Goal: Information Seeking & Learning: Learn about a topic

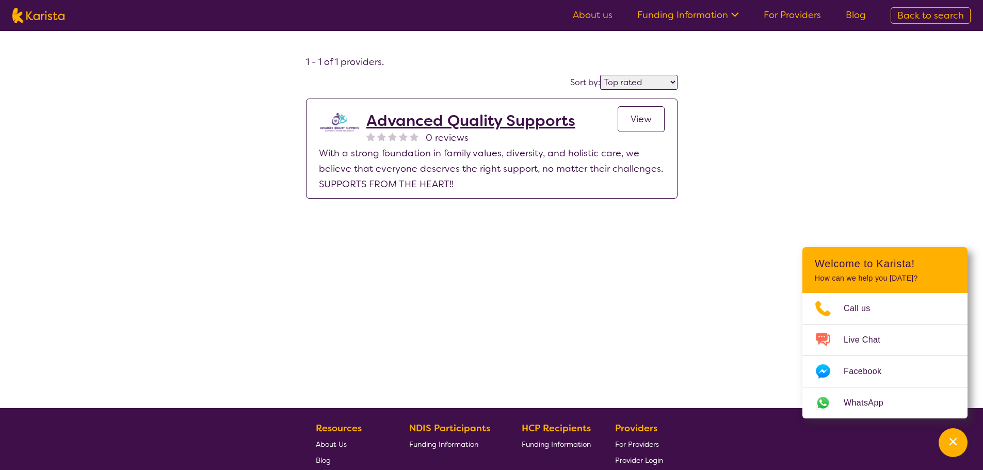
select select "by_score"
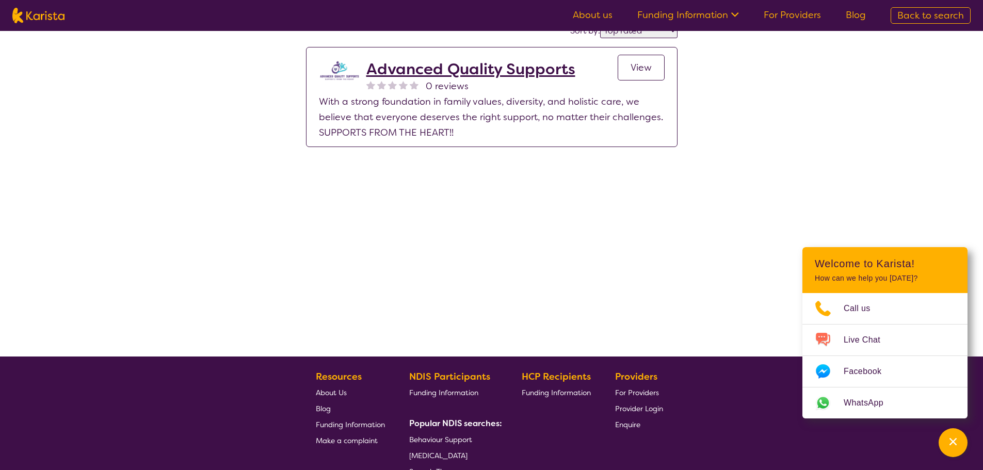
click at [31, 6] on nav "About us Funding Information NDIS - National Disability Insurance Scheme HCP - …" at bounding box center [491, 15] width 983 height 31
click at [44, 15] on img at bounding box center [38, 15] width 52 height 15
select select "Supported accommodation"
select select "AD"
select select "NDIS"
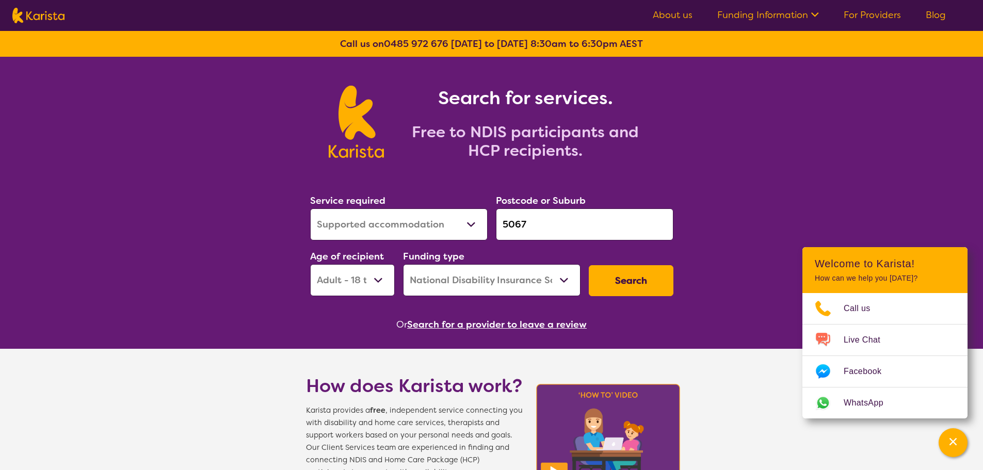
click at [475, 323] on button "Search for a provider to leave a review" at bounding box center [497, 324] width 180 height 15
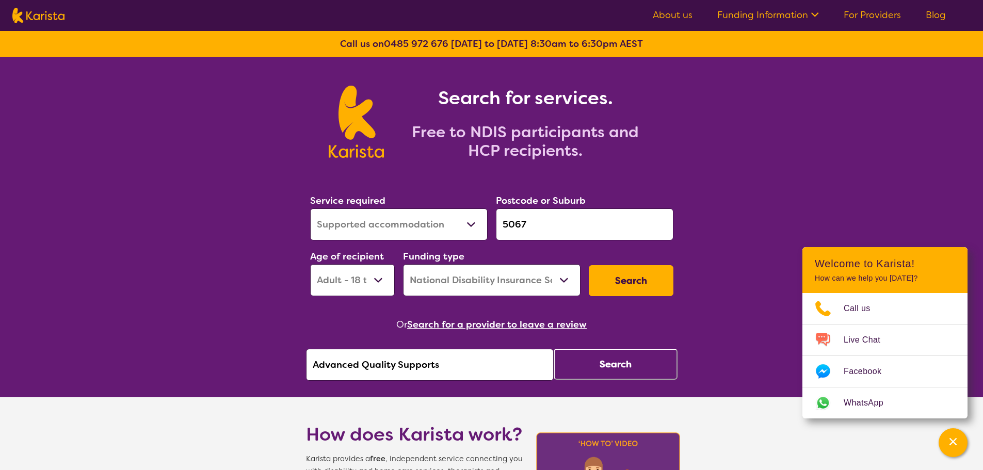
drag, startPoint x: 441, startPoint y: 359, endPoint x: 238, endPoint y: 349, distance: 203.5
paste input "Better Future Homecare"
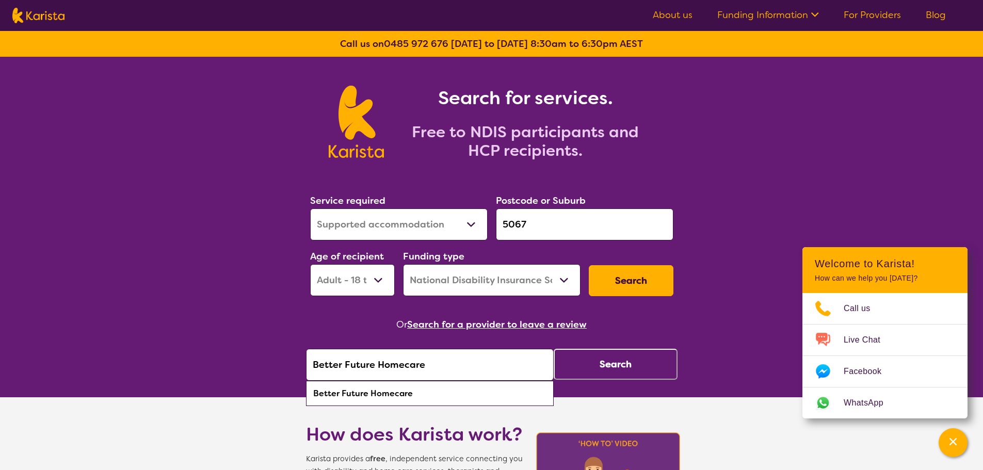
type input "Better Future Homecare"
drag, startPoint x: 444, startPoint y: 394, endPoint x: 503, endPoint y: 380, distance: 60.8
click at [444, 394] on div "Better Future Homecare" at bounding box center [429, 394] width 237 height 20
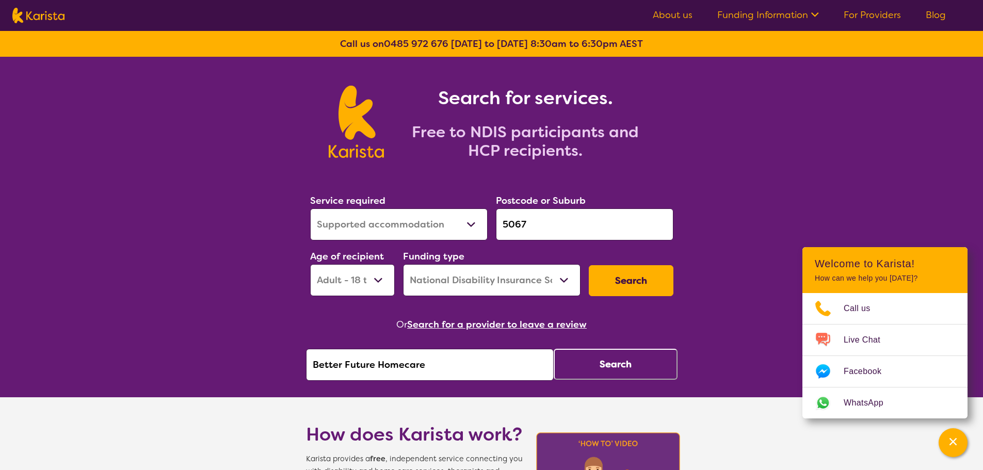
click at [599, 365] on button "Search" at bounding box center [616, 364] width 124 height 31
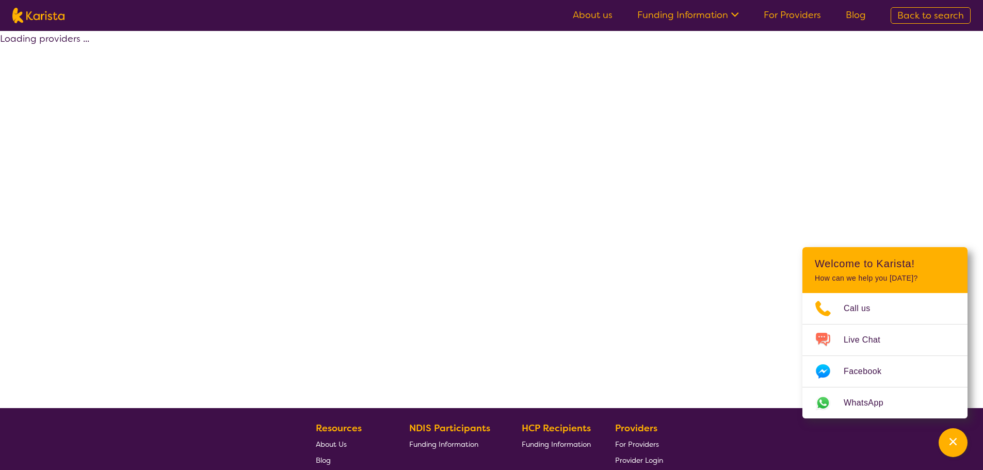
select select "by_score"
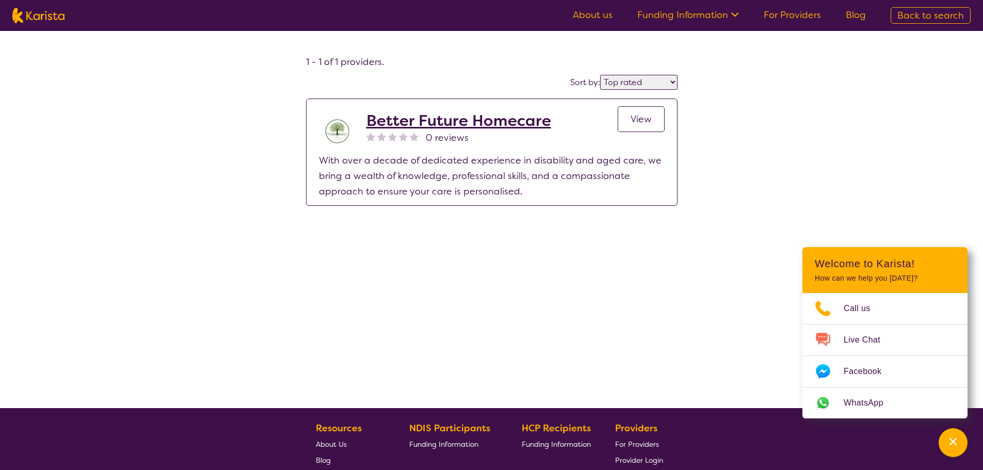
click at [636, 116] on span "View" at bounding box center [640, 119] width 21 height 12
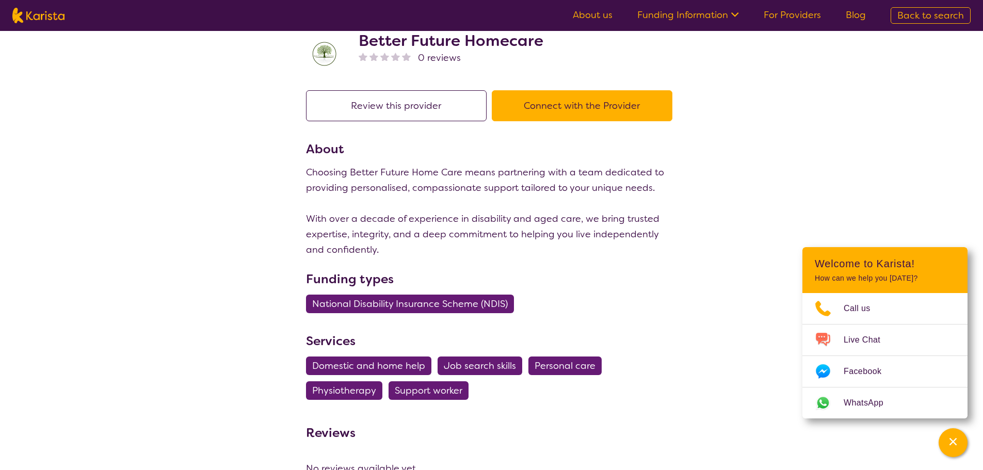
scroll to position [103, 0]
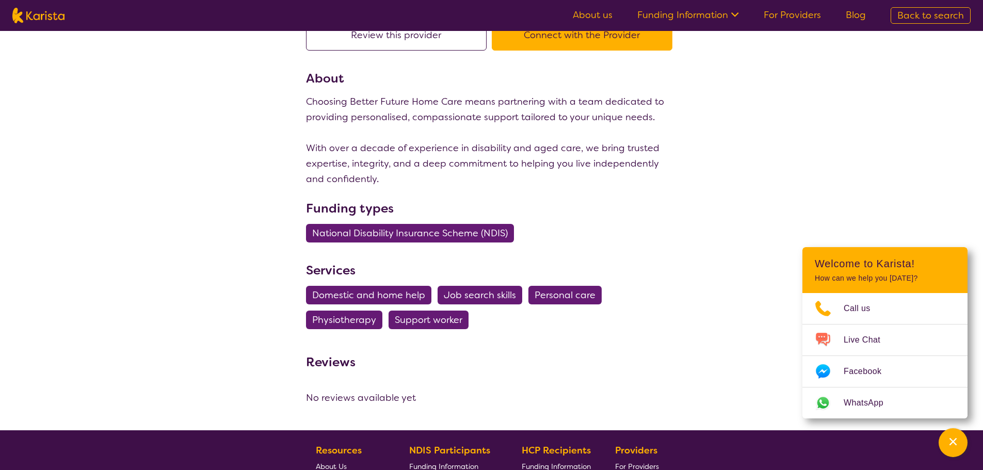
drag, startPoint x: 337, startPoint y: 2, endPoint x: 557, endPoint y: 192, distance: 290.7
click at [555, 192] on div "Review this provider Connect with the Provider About Choosing Better Future Hom…" at bounding box center [491, 178] width 371 height 316
